Goal: Task Accomplishment & Management: Use online tool/utility

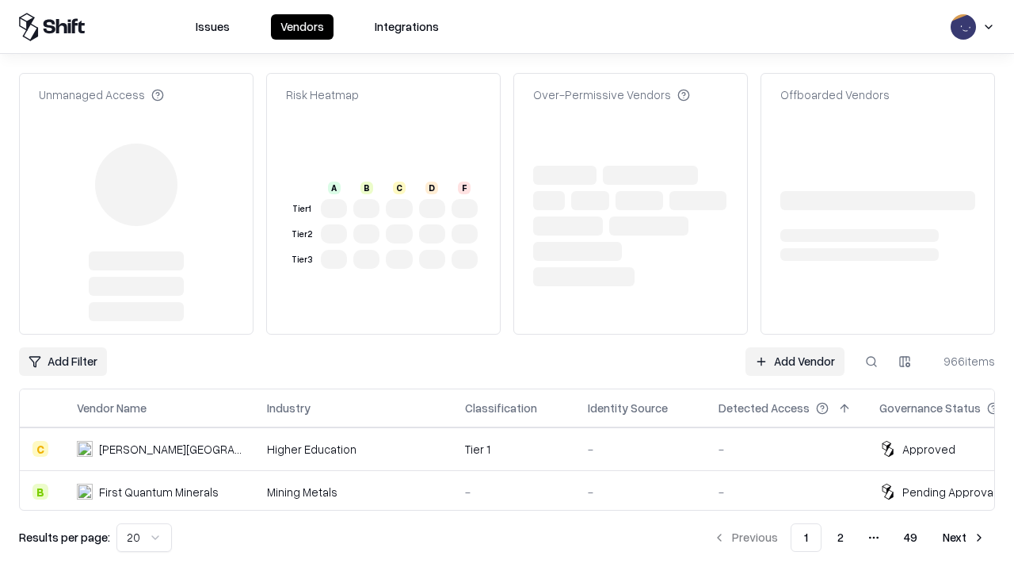
click at [795, 347] on link "Add Vendor" at bounding box center [795, 361] width 99 height 29
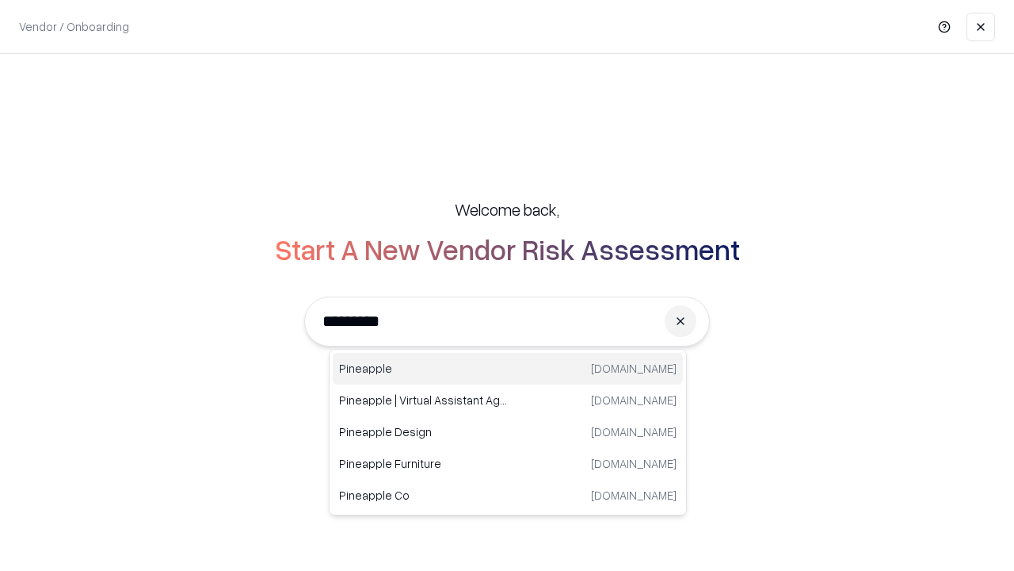
click at [508, 369] on div "Pineapple [DOMAIN_NAME]" at bounding box center [508, 369] width 350 height 32
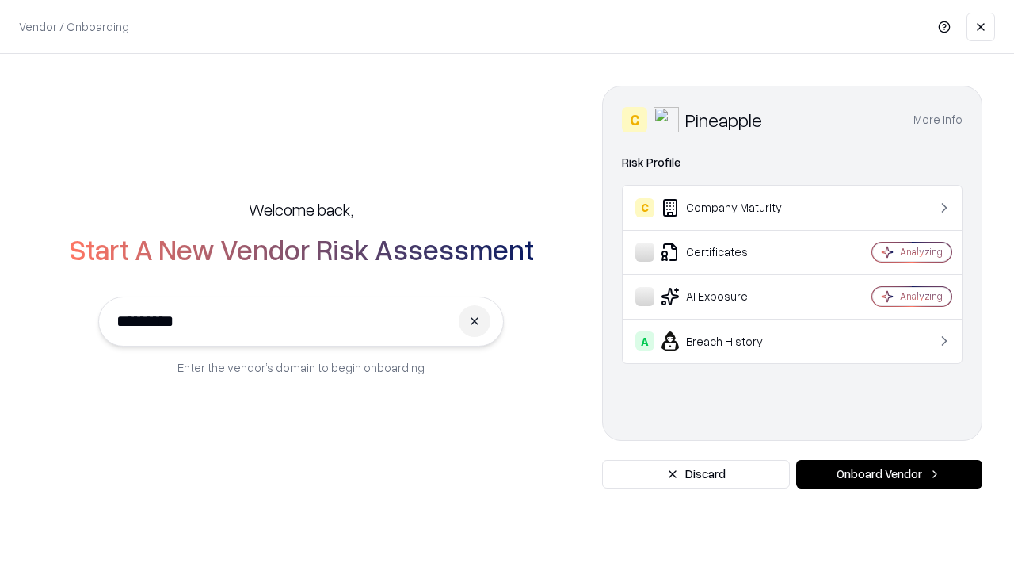
type input "*********"
click at [889, 474] on button "Onboard Vendor" at bounding box center [889, 474] width 186 height 29
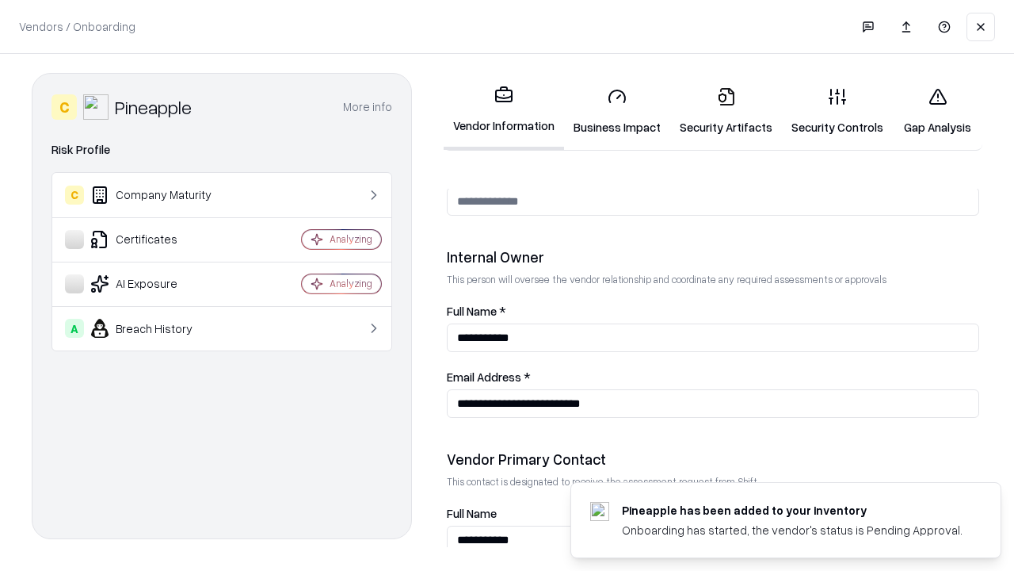
scroll to position [821, 0]
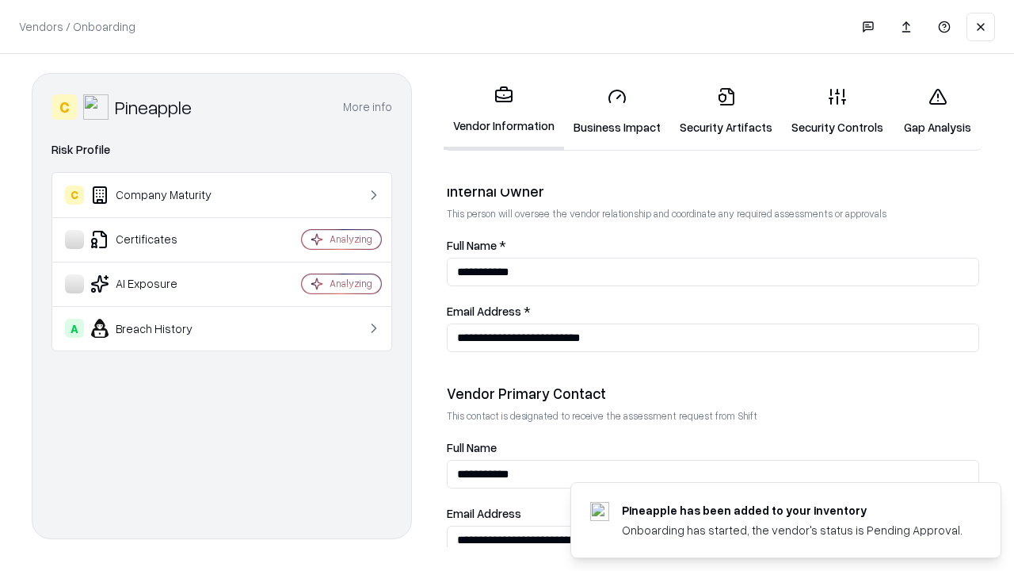
click at [617, 111] on link "Business Impact" at bounding box center [617, 111] width 106 height 74
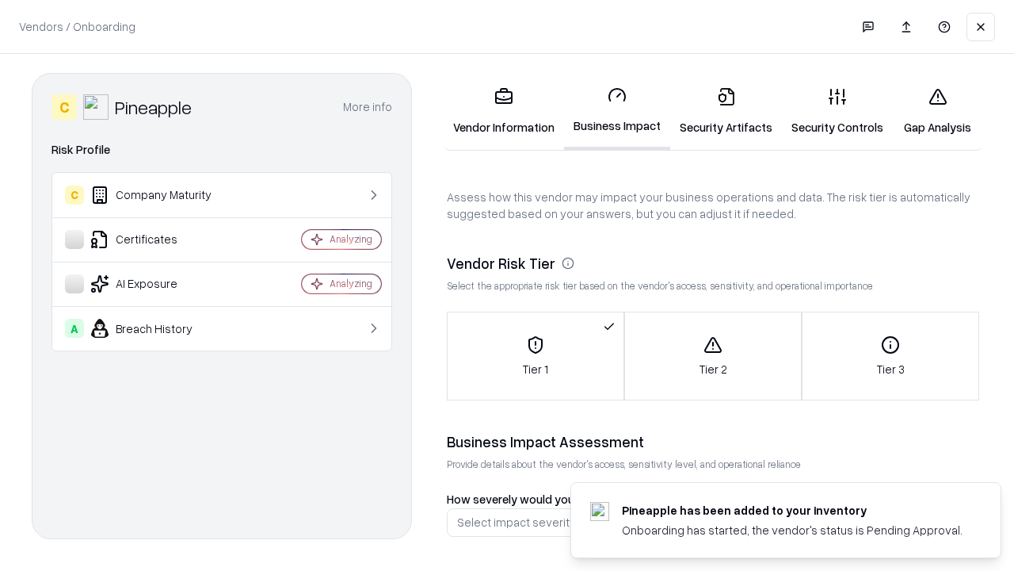
click at [938, 111] on link "Gap Analysis" at bounding box center [938, 111] width 90 height 74
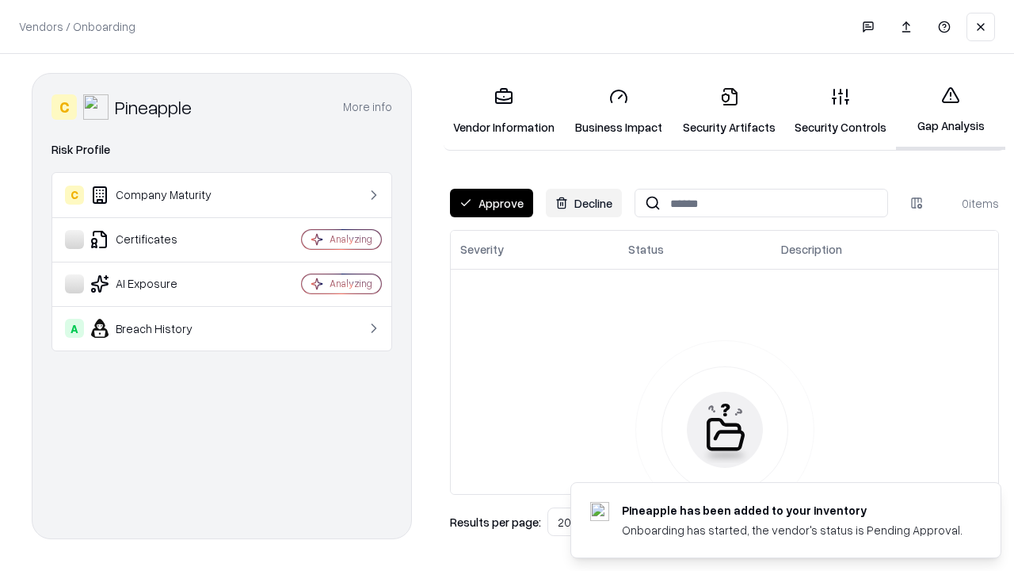
click at [491, 203] on button "Approve" at bounding box center [491, 203] width 83 height 29
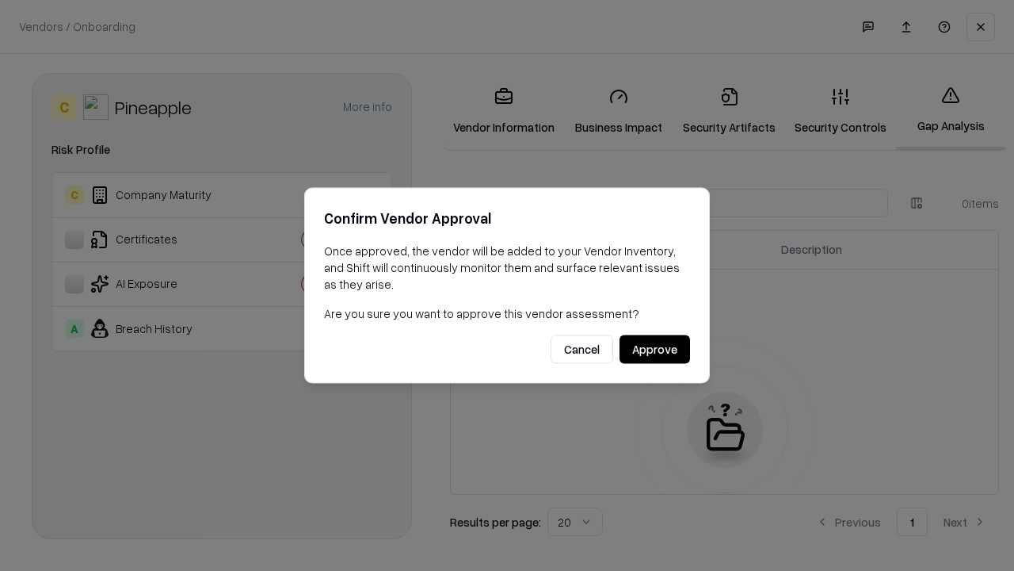
click at [655, 349] on button "Approve" at bounding box center [655, 349] width 71 height 29
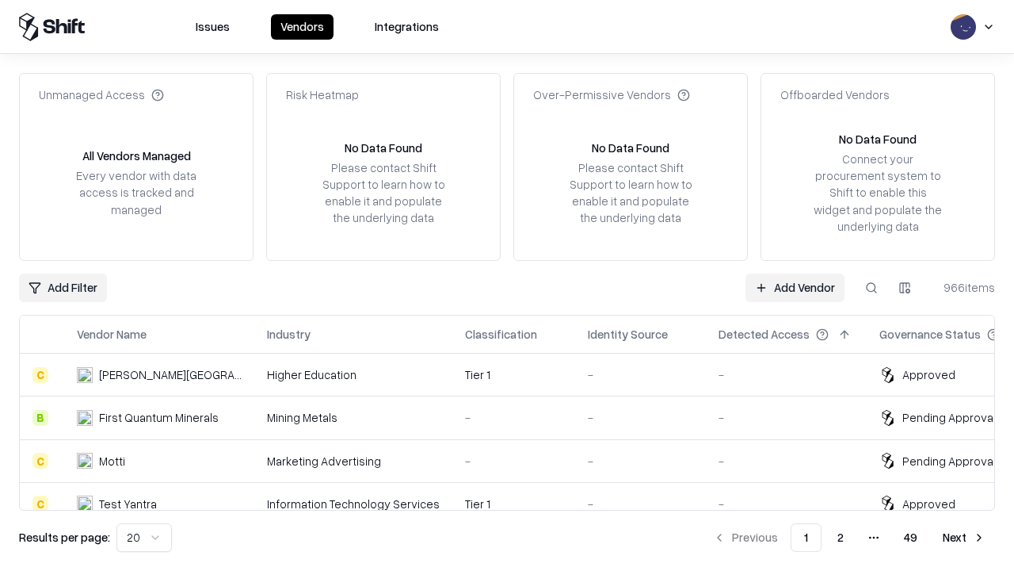
type input "*********"
click at [795, 287] on link "Add Vendor" at bounding box center [795, 287] width 99 height 29
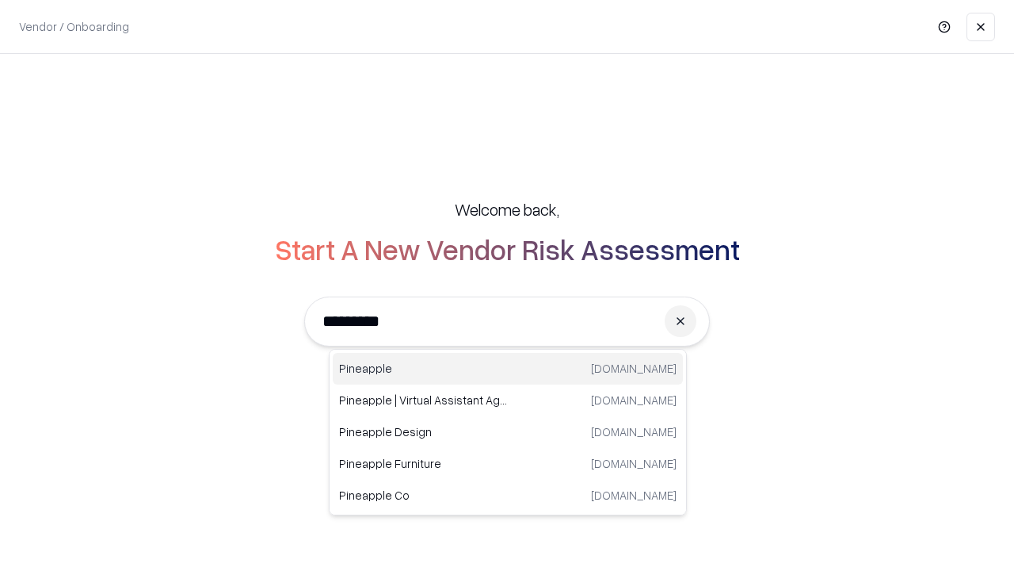
click at [508, 369] on div "Pineapple [DOMAIN_NAME]" at bounding box center [508, 369] width 350 height 32
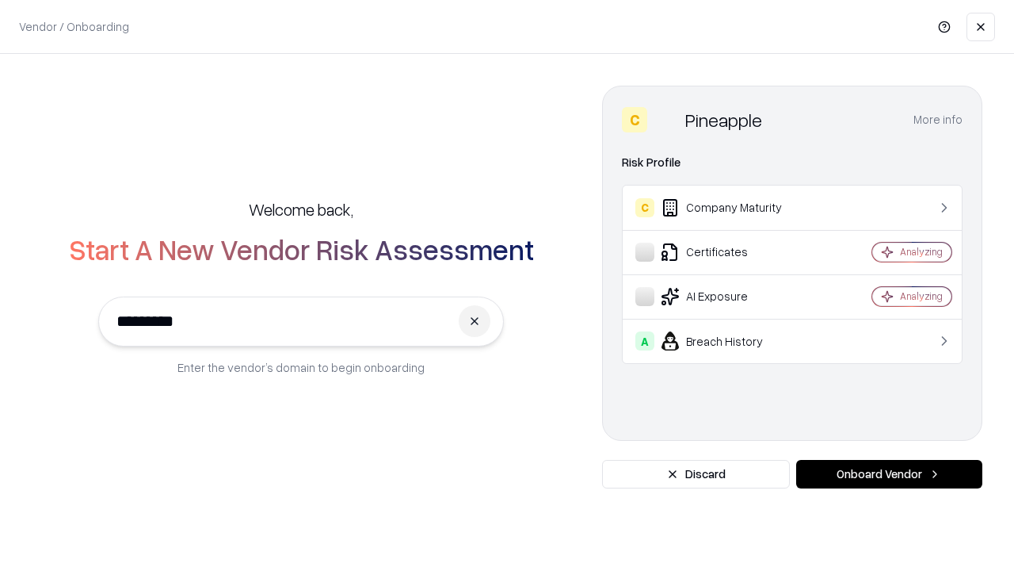
type input "*********"
click at [889, 474] on button "Onboard Vendor" at bounding box center [889, 474] width 186 height 29
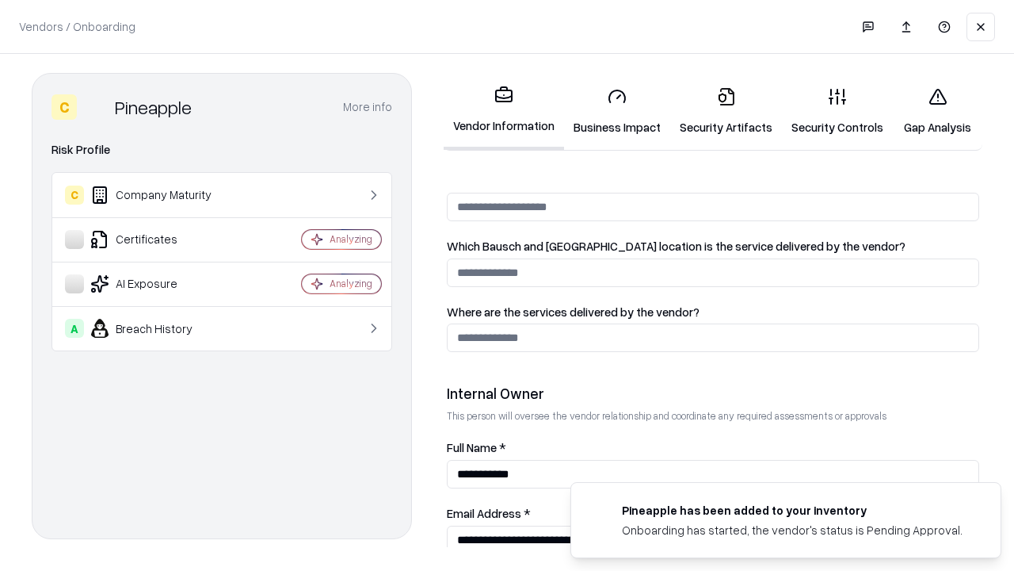
scroll to position [821, 0]
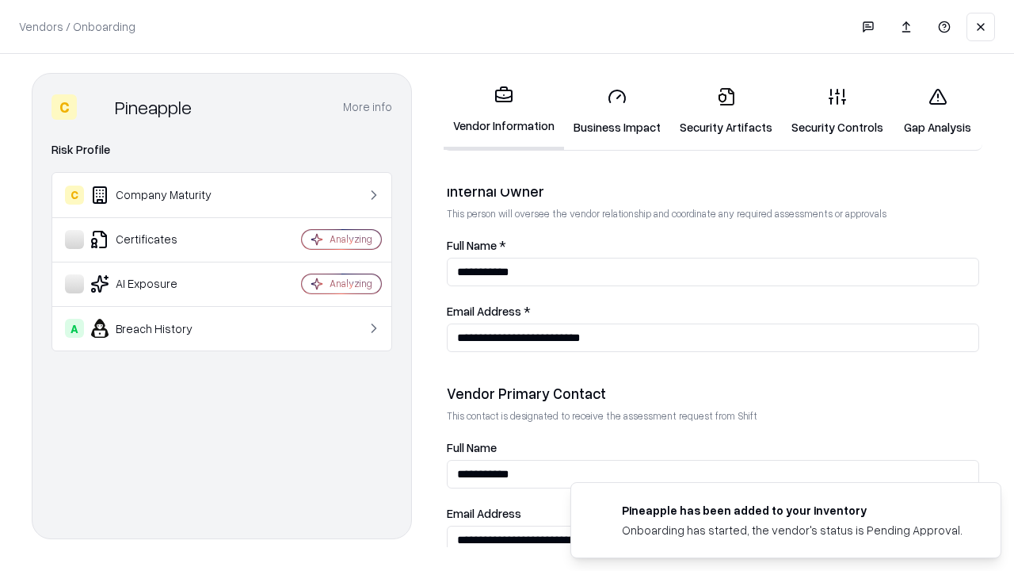
click at [938, 111] on link "Gap Analysis" at bounding box center [938, 111] width 90 height 74
